Goal: Task Accomplishment & Management: Manage account settings

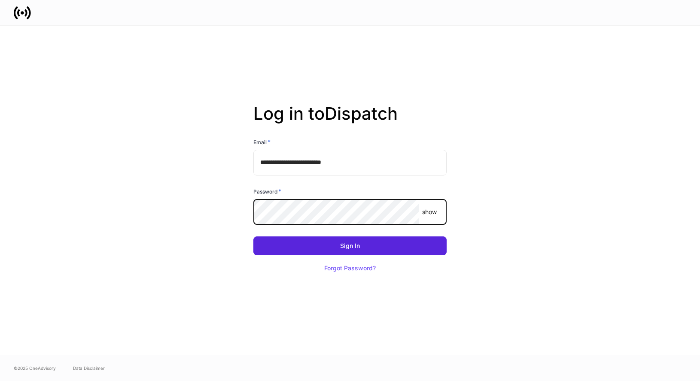
click at [0, 381] on com-1password-button at bounding box center [0, 381] width 0 height 0
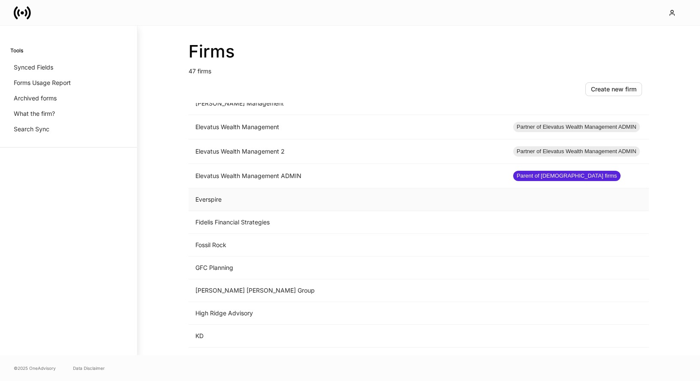
scroll to position [531, 0]
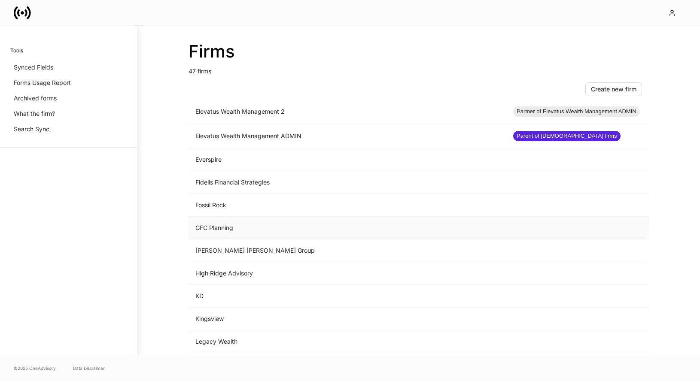
click at [219, 230] on td "GFC Planning" at bounding box center [347, 228] width 318 height 23
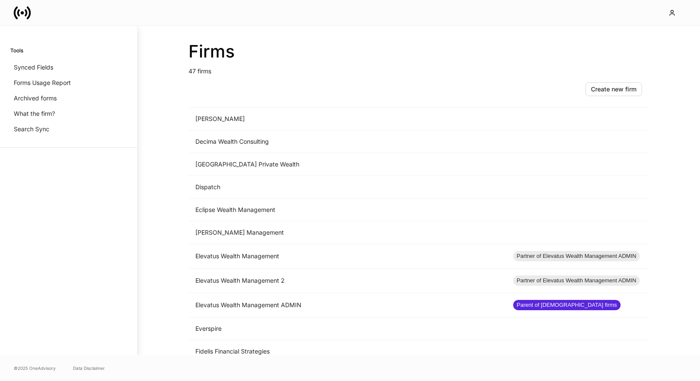
scroll to position [847, 0]
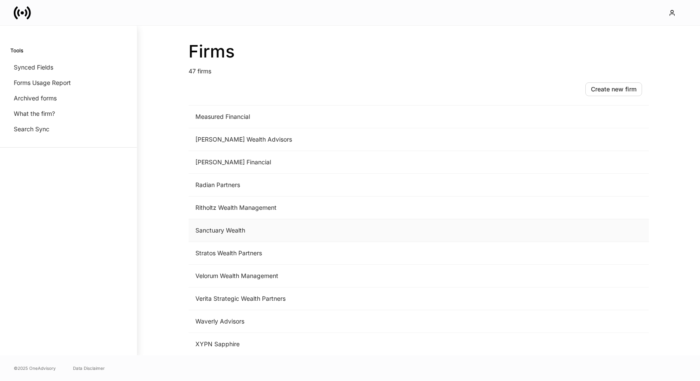
click at [282, 232] on td "Sanctuary Wealth" at bounding box center [347, 230] width 318 height 23
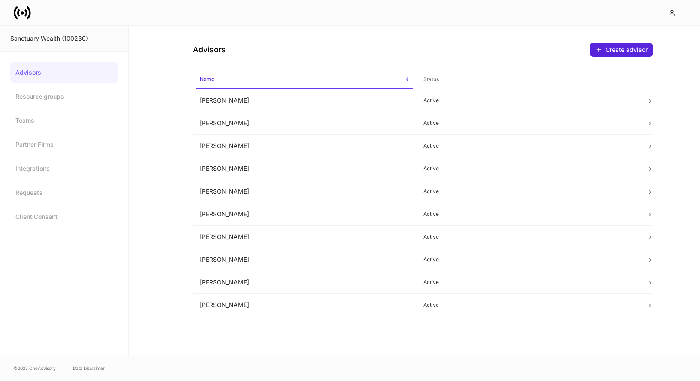
click at [25, 18] on icon at bounding box center [22, 12] width 17 height 17
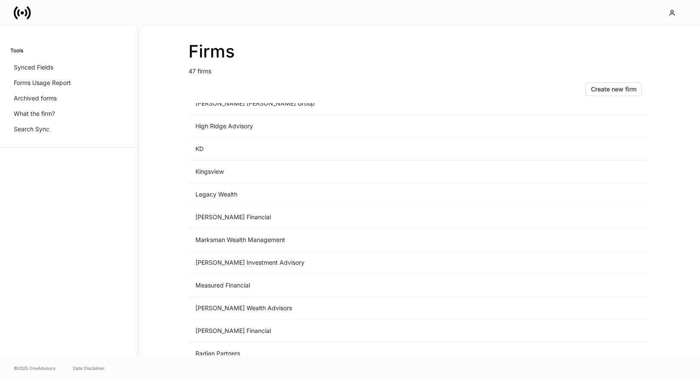
scroll to position [479, 0]
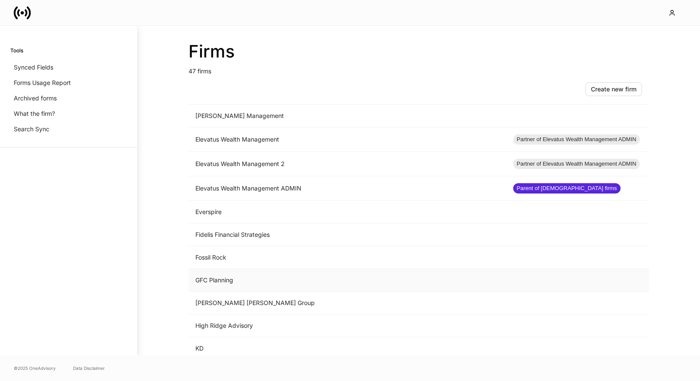
click at [253, 286] on td "GFC Planning" at bounding box center [347, 280] width 318 height 23
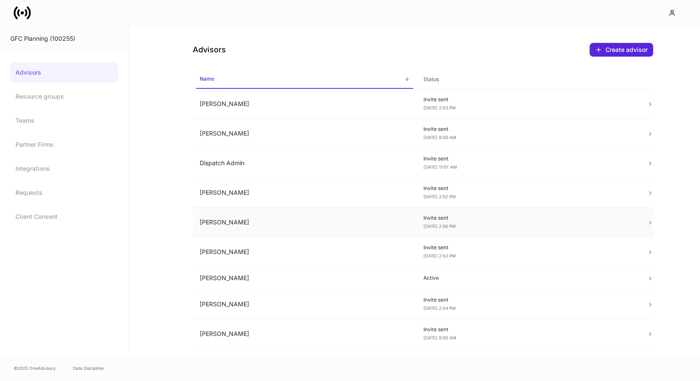
scroll to position [157, 0]
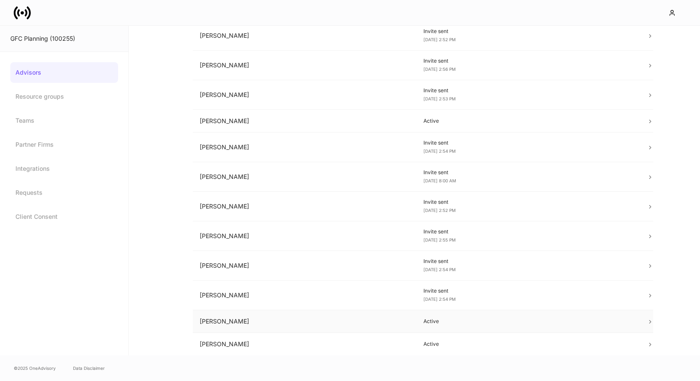
click at [386, 325] on td "Olivia Fleming" at bounding box center [305, 321] width 224 height 23
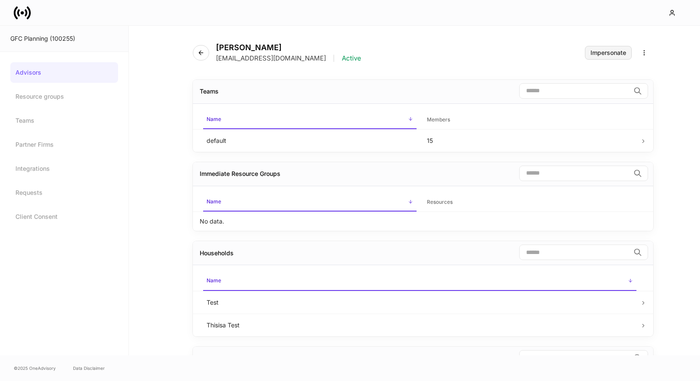
click at [618, 54] on div "Impersonate" at bounding box center [608, 53] width 36 height 6
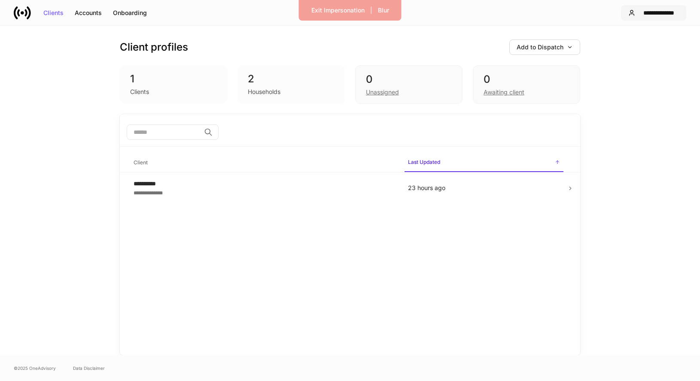
click at [641, 16] on div "**********" at bounding box center [658, 13] width 40 height 6
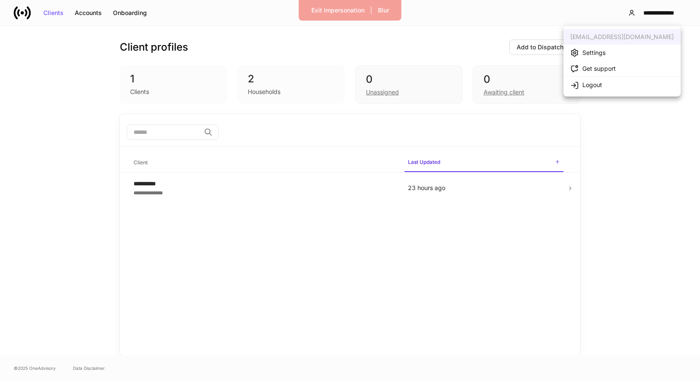
click at [603, 53] on div "Settings" at bounding box center [593, 52] width 23 height 9
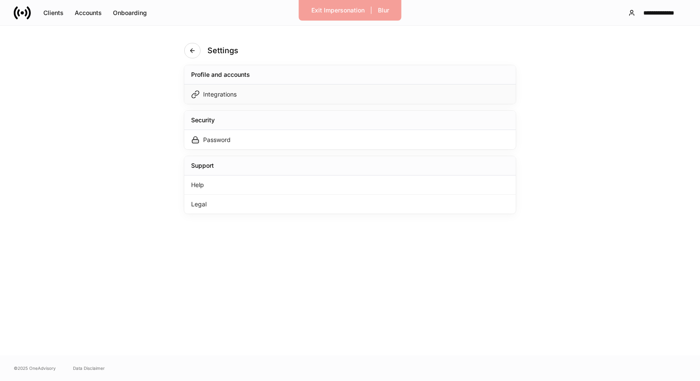
click at [299, 92] on div "Integrations" at bounding box center [349, 94] width 331 height 19
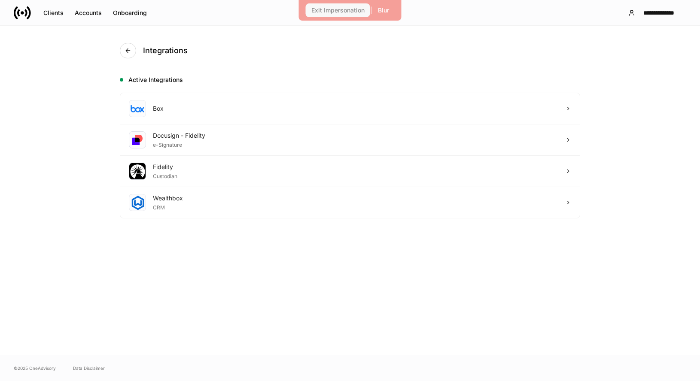
click at [348, 9] on div "Exit Impersonation" at bounding box center [337, 10] width 53 height 6
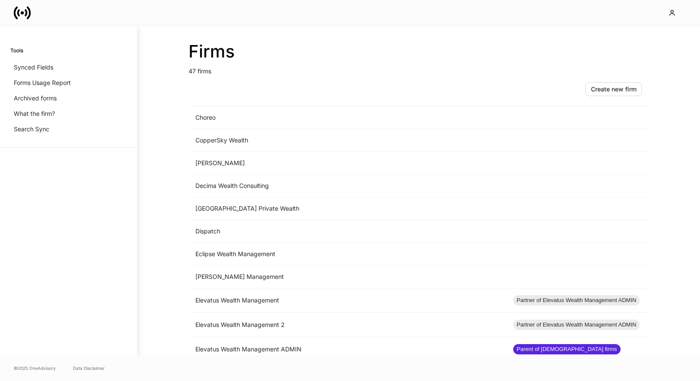
scroll to position [541, 0]
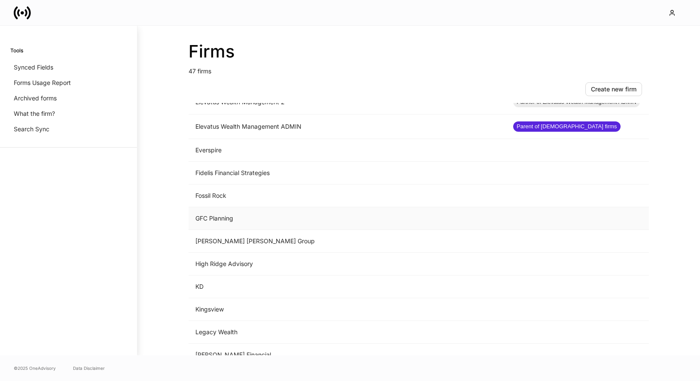
click at [245, 221] on td "GFC Planning" at bounding box center [347, 218] width 318 height 23
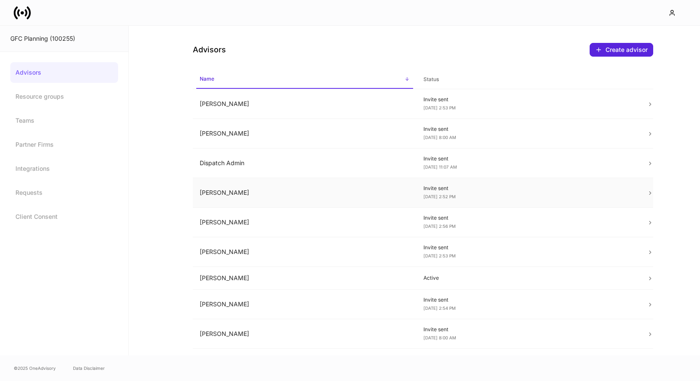
scroll to position [157, 0]
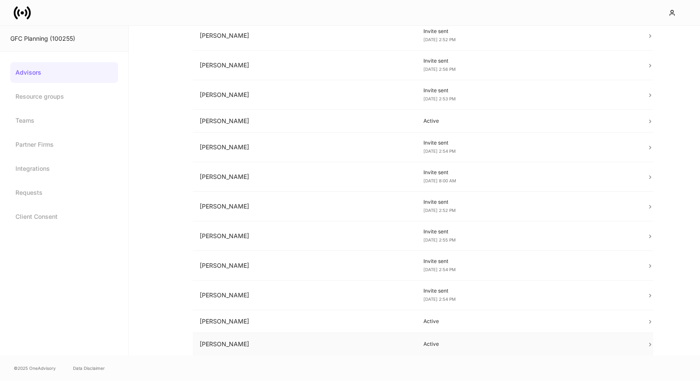
click at [398, 341] on td "[PERSON_NAME]" at bounding box center [305, 344] width 224 height 23
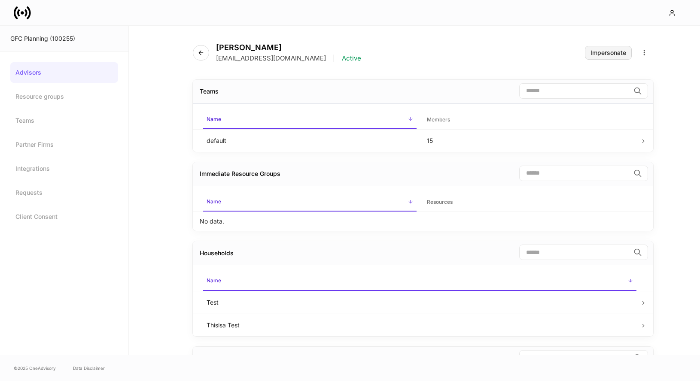
click at [616, 50] on div "Impersonate" at bounding box center [608, 53] width 36 height 6
